Goal: Task Accomplishment & Management: Use online tool/utility

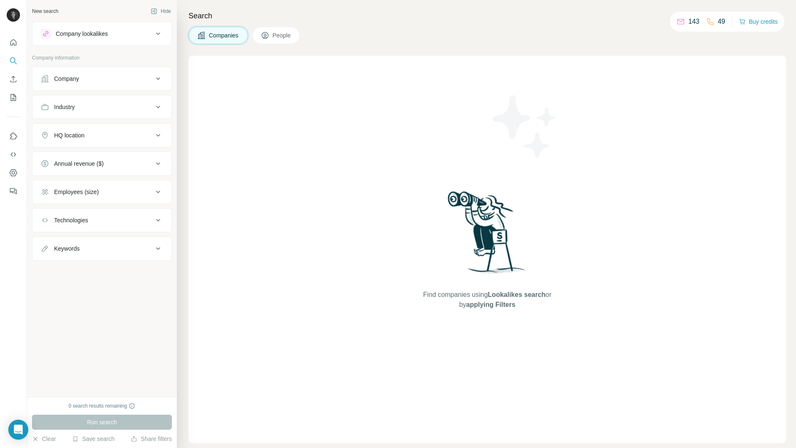
click at [130, 87] on button "Company" at bounding box center [101, 79] width 139 height 20
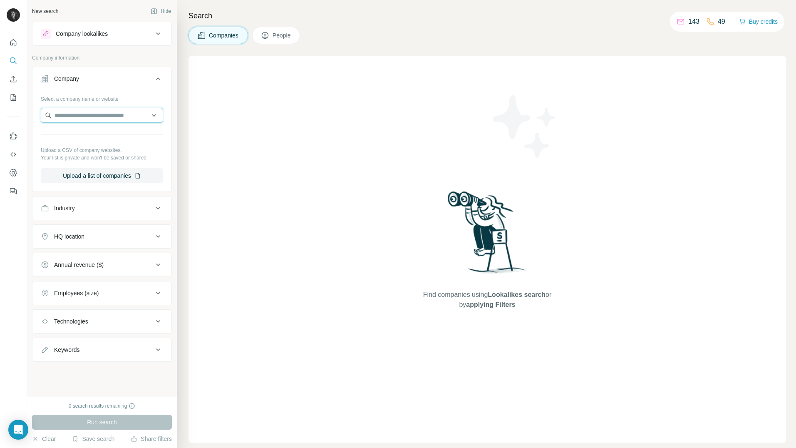
click at [95, 113] on input "text" at bounding box center [102, 115] width 122 height 15
click at [600, 49] on div "Search Companies People Find companies using Lookalikes search or by applying F…" at bounding box center [487, 224] width 620 height 448
click at [277, 34] on span "People" at bounding box center [282, 35] width 19 height 8
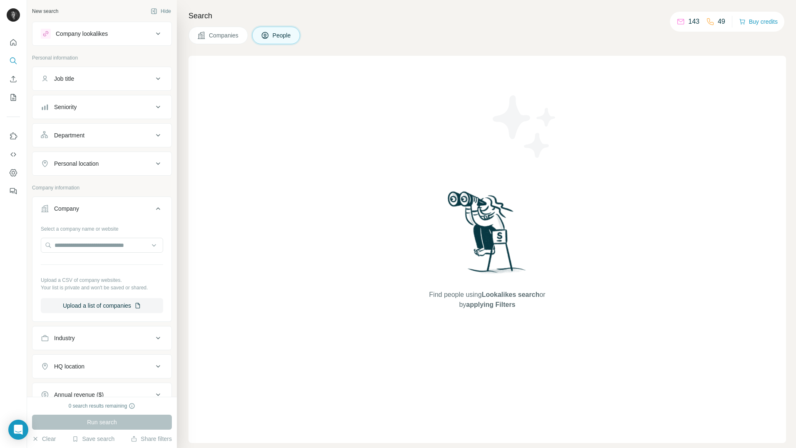
click at [226, 33] on span "Companies" at bounding box center [224, 35] width 30 height 8
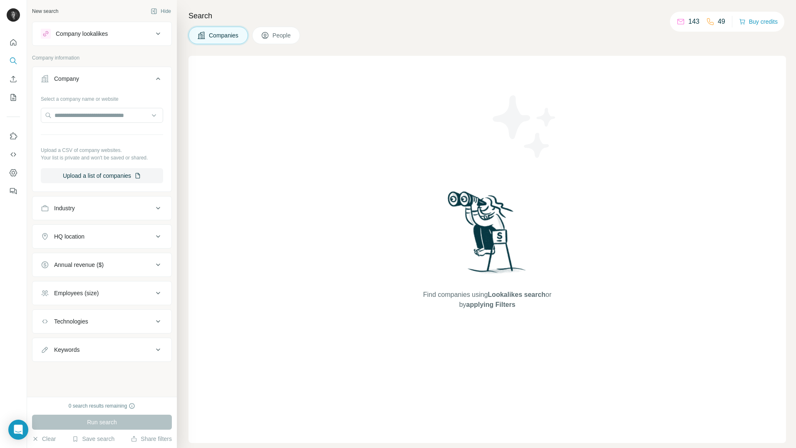
click at [105, 123] on div at bounding box center [102, 116] width 122 height 17
click at [104, 118] on input "text" at bounding box center [102, 115] width 122 height 15
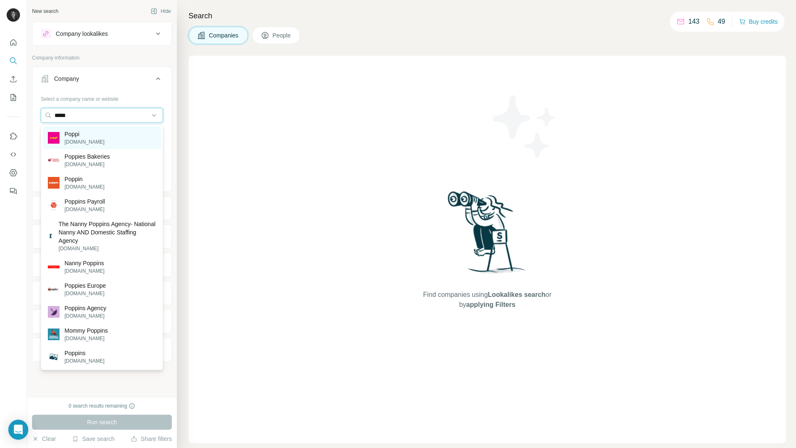
type input "*****"
click at [109, 135] on div "Poppi drinkpoppi.com" at bounding box center [102, 138] width 118 height 22
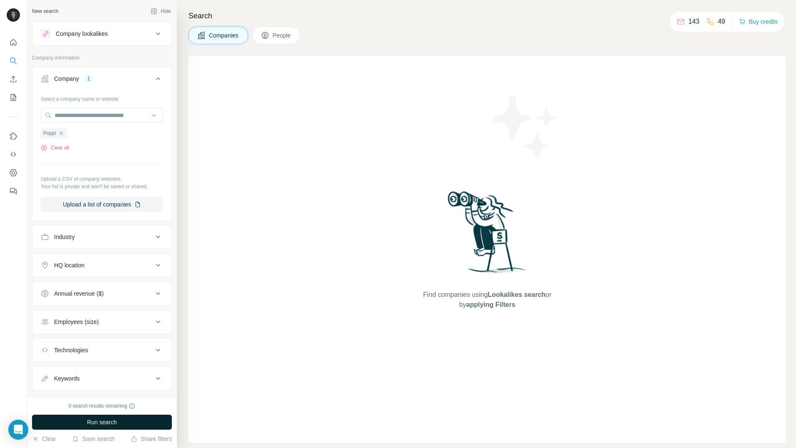
click at [132, 417] on button "Run search" at bounding box center [102, 422] width 140 height 15
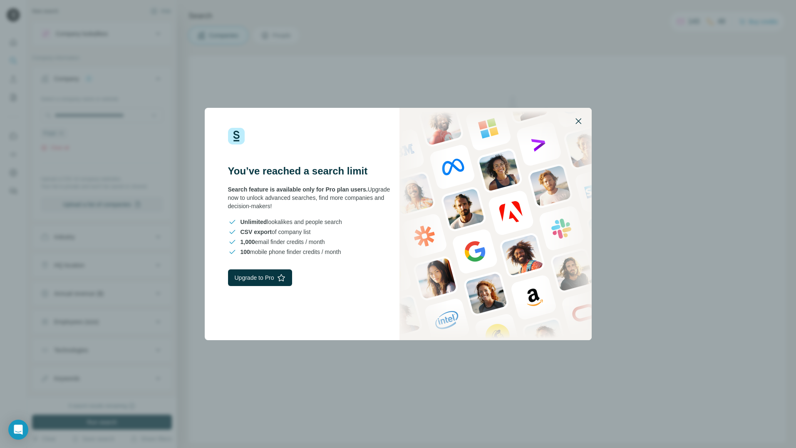
click at [579, 124] on icon "button" at bounding box center [579, 121] width 10 height 10
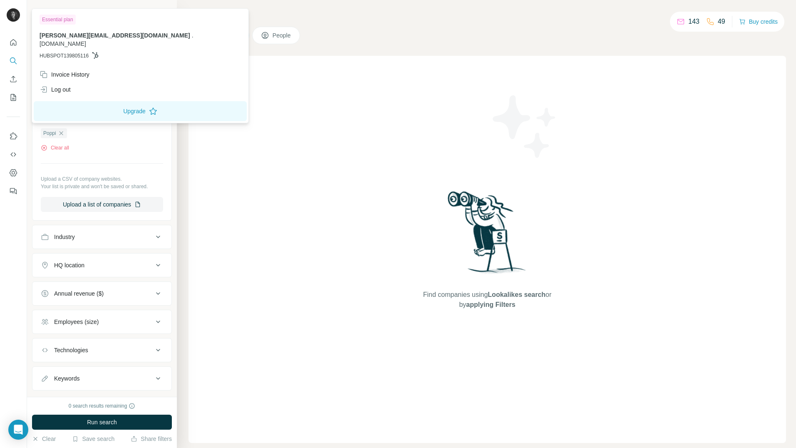
click at [17, 16] on img at bounding box center [13, 14] width 13 height 13
drag, startPoint x: 67, startPoint y: 65, endPoint x: 85, endPoint y: 64, distance: 17.5
click at [67, 70] on div "Invoice History" at bounding box center [65, 74] width 50 height 8
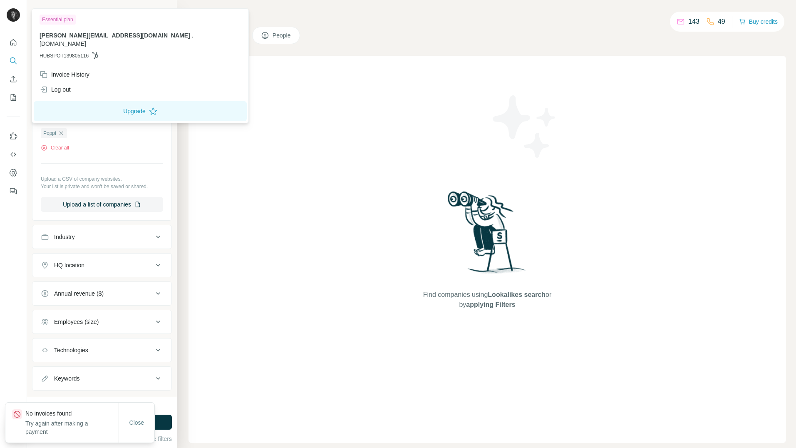
click at [284, 149] on div "Find companies using Lookalikes search or by applying Filters" at bounding box center [488, 249] width 598 height 387
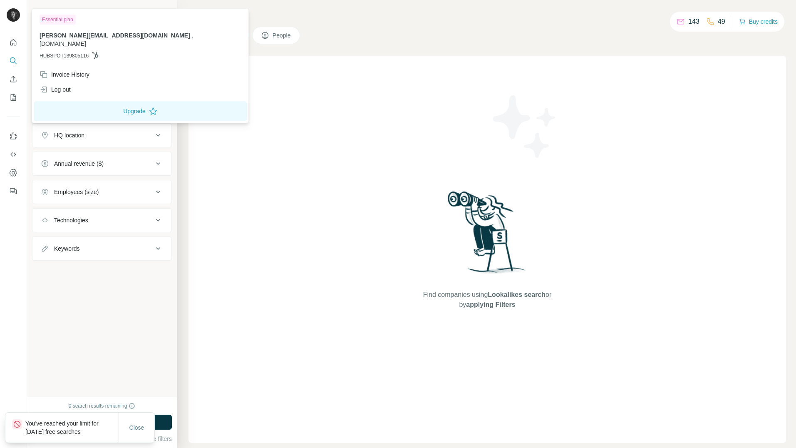
click at [16, 12] on img at bounding box center [13, 14] width 13 height 13
drag, startPoint x: 397, startPoint y: 117, endPoint x: 328, endPoint y: 142, distance: 73.2
click at [397, 116] on div "Find companies using Lookalikes search or by applying Filters" at bounding box center [488, 249] width 598 height 387
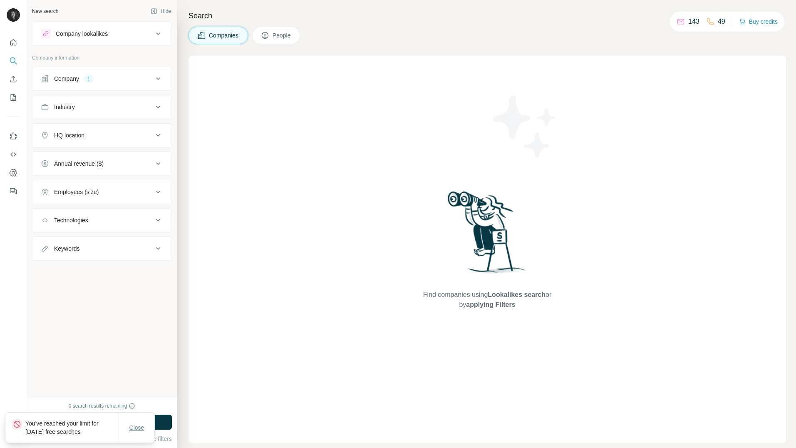
click at [141, 432] on button "Close" at bounding box center [137, 427] width 27 height 15
click at [362, 284] on div "Find companies using Lookalikes search or by applying Filters" at bounding box center [488, 249] width 598 height 387
click at [68, 76] on div "Company" at bounding box center [66, 79] width 25 height 8
click at [77, 81] on div "Company" at bounding box center [66, 79] width 25 height 8
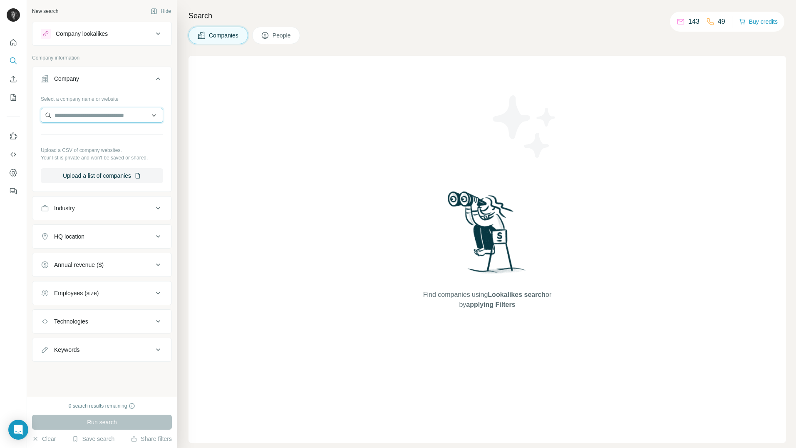
click at [78, 117] on input "text" at bounding box center [102, 115] width 122 height 15
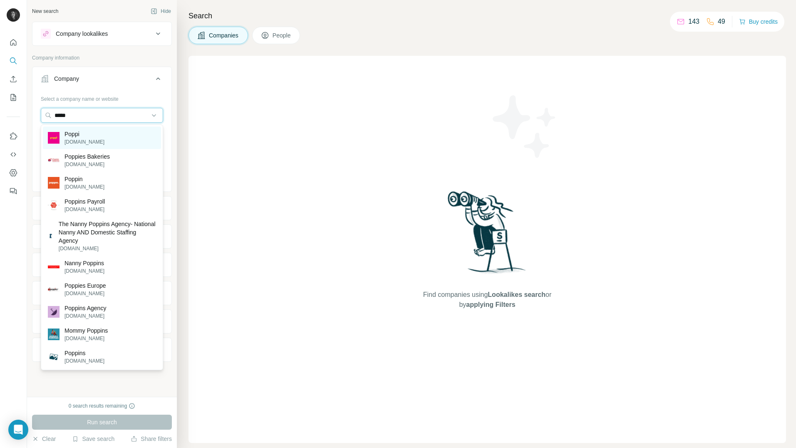
type input "*****"
click at [76, 144] on p "drinkpoppi.com" at bounding box center [85, 141] width 40 height 7
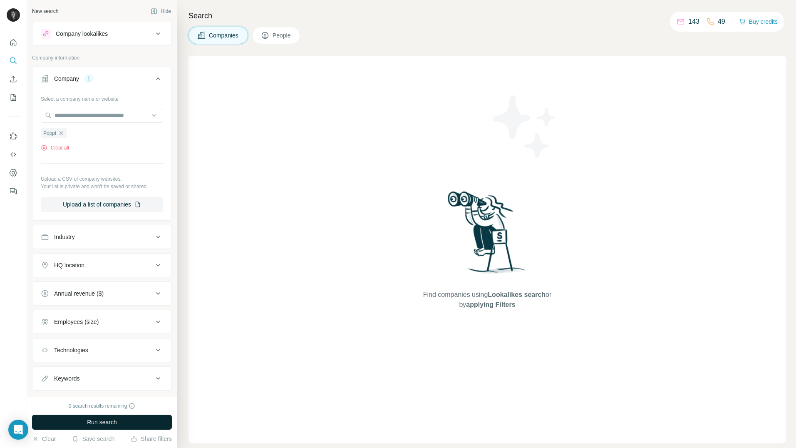
click at [109, 420] on span "Run search" at bounding box center [102, 422] width 30 height 8
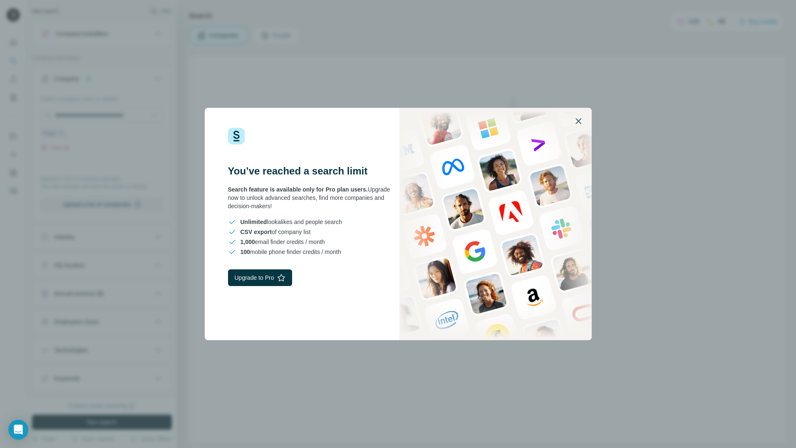
click at [572, 127] on button "button" at bounding box center [579, 121] width 20 height 20
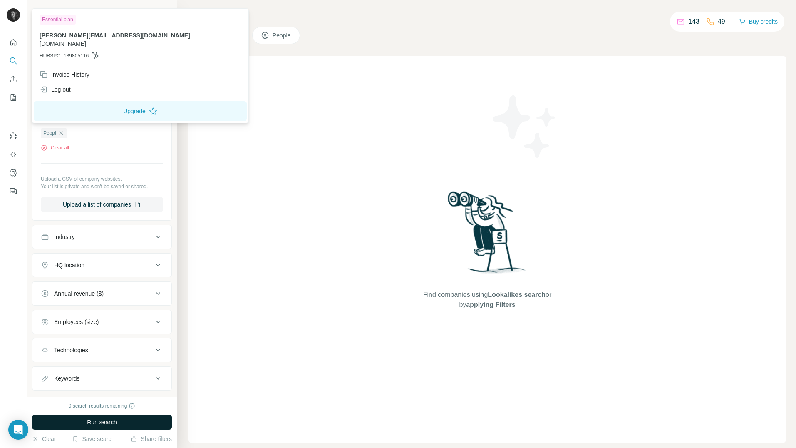
click at [17, 18] on img at bounding box center [13, 14] width 13 height 13
click at [342, 54] on div "Search Companies People Find companies using Lookalikes search or by applying F…" at bounding box center [487, 224] width 620 height 448
click at [12, 16] on img at bounding box center [13, 14] width 13 height 13
click at [62, 85] on div "Log out" at bounding box center [55, 89] width 31 height 8
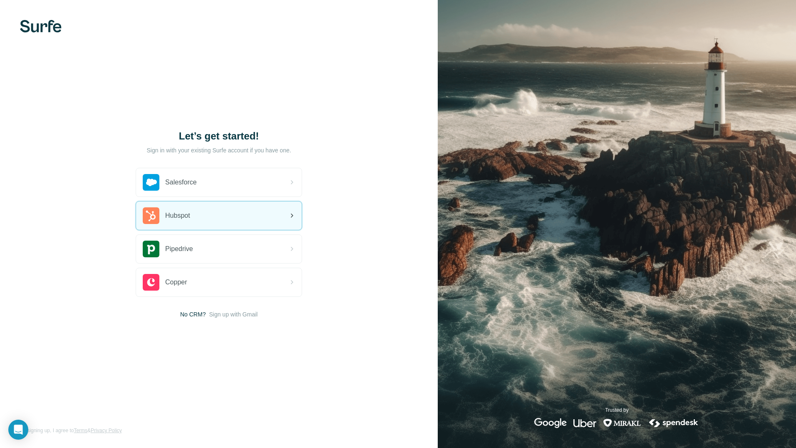
click at [197, 221] on div "Hubspot" at bounding box center [219, 216] width 166 height 28
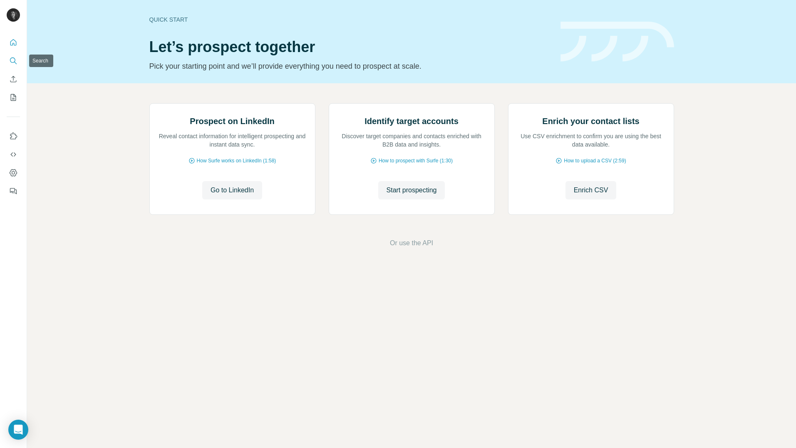
click at [15, 57] on icon "Search" at bounding box center [13, 61] width 8 height 8
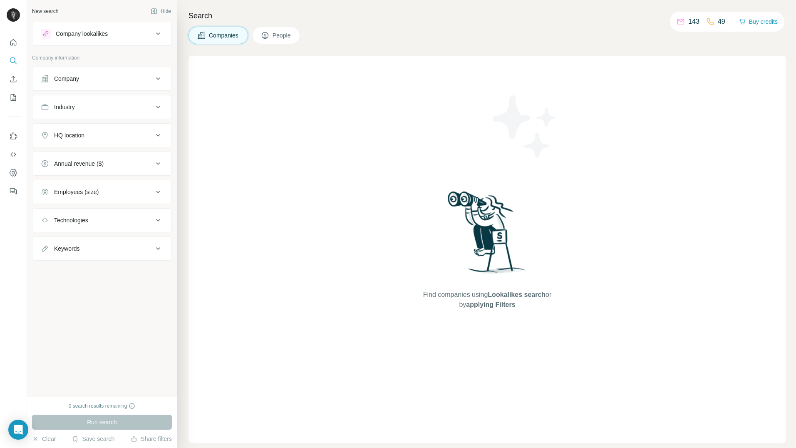
click at [89, 77] on div "Company" at bounding box center [97, 79] width 112 height 8
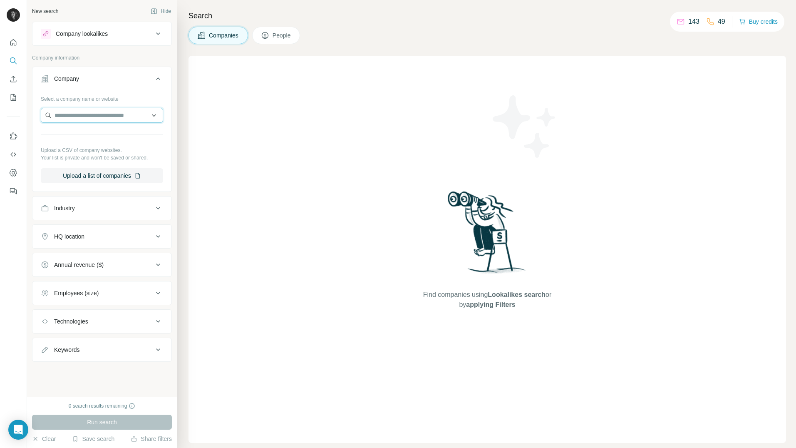
click at [93, 114] on input "text" at bounding box center [102, 115] width 122 height 15
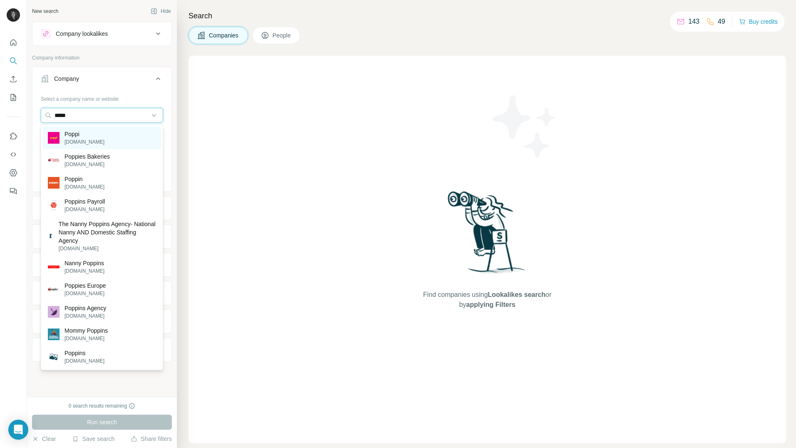
type input "*****"
click at [78, 134] on p "Poppi" at bounding box center [85, 134] width 40 height 8
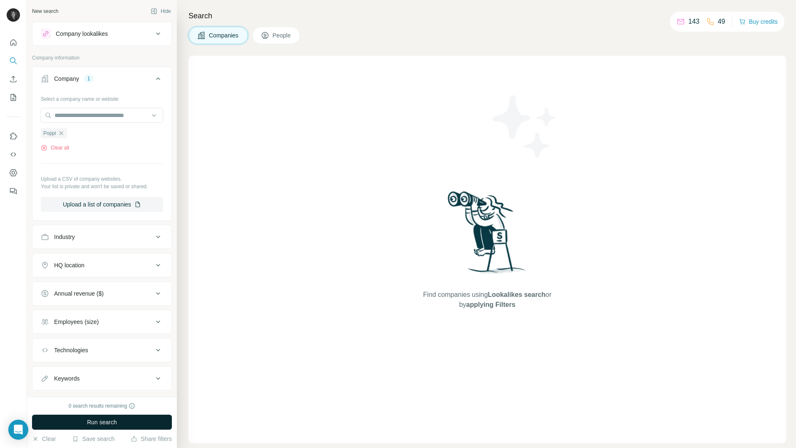
click at [103, 422] on span "Run search" at bounding box center [102, 422] width 30 height 8
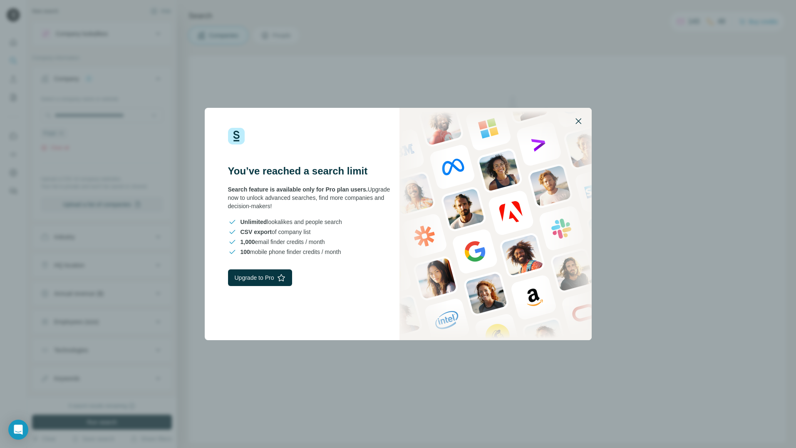
click at [576, 121] on icon "button" at bounding box center [579, 121] width 10 height 10
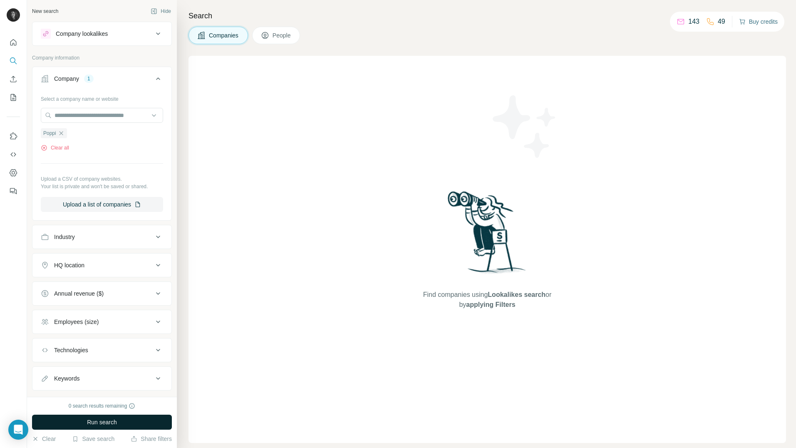
click at [747, 20] on button "Buy credits" at bounding box center [758, 22] width 39 height 12
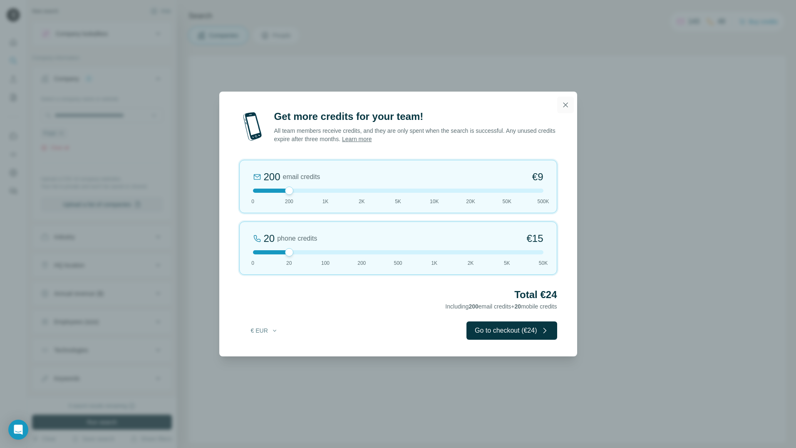
click at [564, 107] on icon "button" at bounding box center [566, 105] width 8 height 8
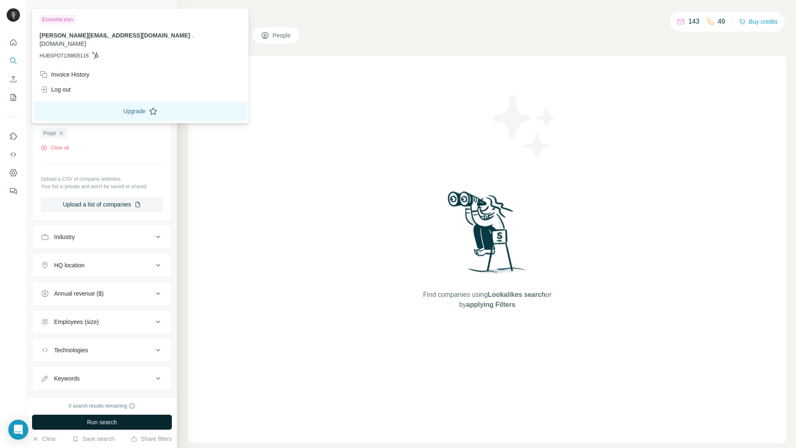
click at [129, 102] on button "Upgrade" at bounding box center [140, 111] width 213 height 20
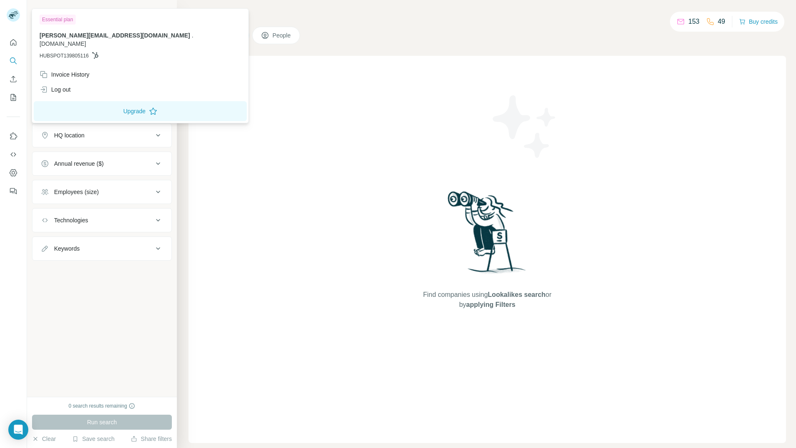
click at [12, 15] on icon at bounding box center [12, 16] width 7 height 5
click at [425, 234] on div "Find companies using Lookalikes search or by applying Filters" at bounding box center [488, 249] width 150 height 387
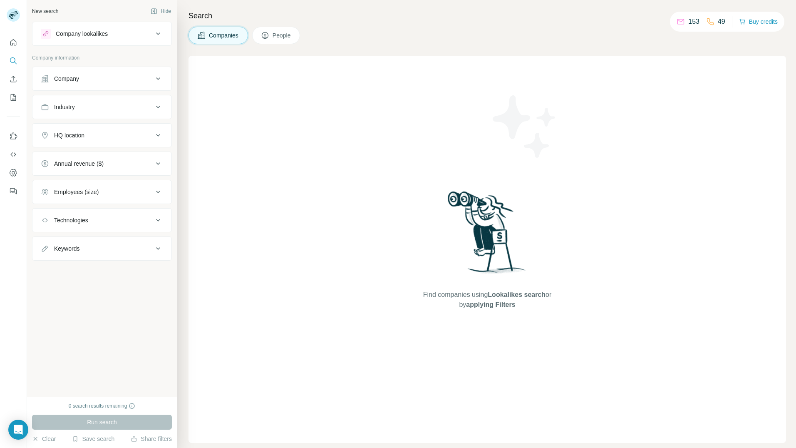
click at [81, 79] on div "Company" at bounding box center [97, 79] width 112 height 8
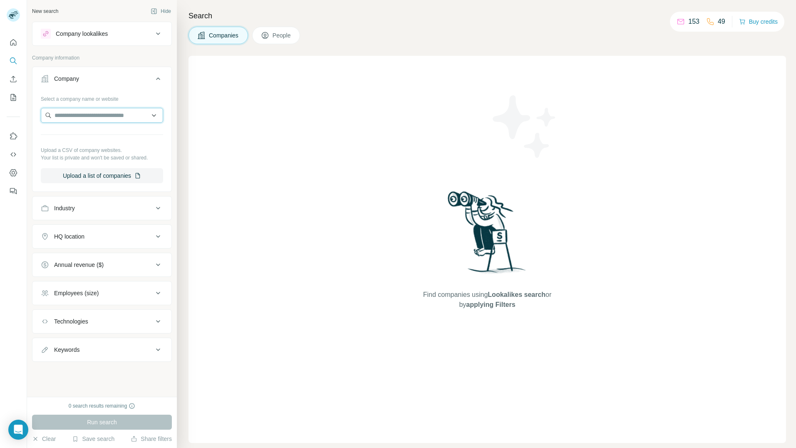
click at [84, 114] on input "text" at bounding box center [102, 115] width 122 height 15
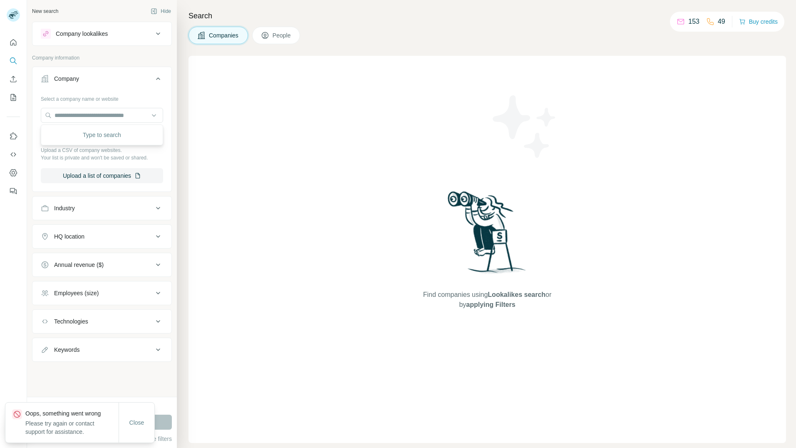
click at [362, 286] on div "Find companies using Lookalikes search or by applying Filters" at bounding box center [488, 249] width 598 height 387
